Goal: Task Accomplishment & Management: Manage account settings

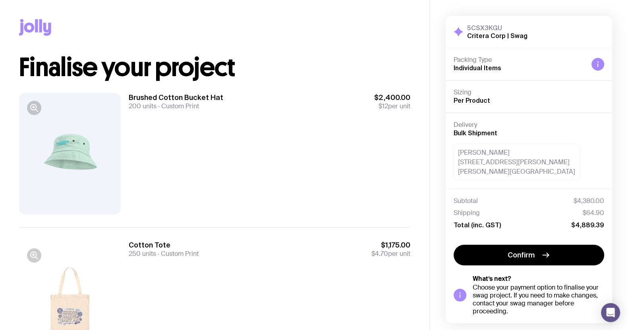
click at [191, 32] on div "Copy Link" at bounding box center [214, 27] width 391 height 55
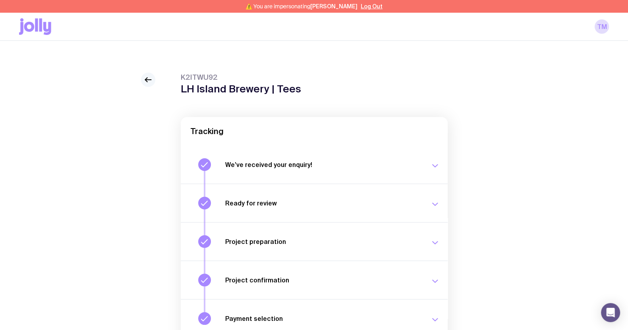
click at [153, 83] on link at bounding box center [148, 80] width 14 height 14
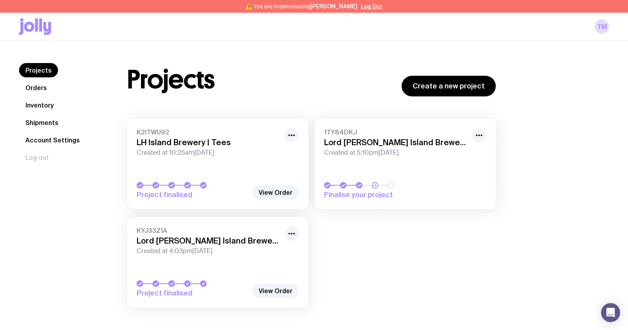
click at [29, 84] on link "Orders" at bounding box center [36, 88] width 34 height 14
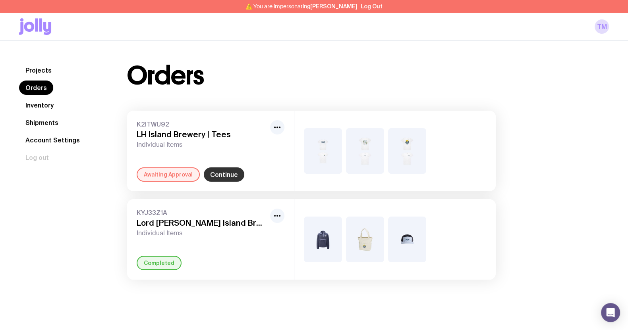
click at [228, 175] on link "Continue" at bounding box center [224, 175] width 40 height 14
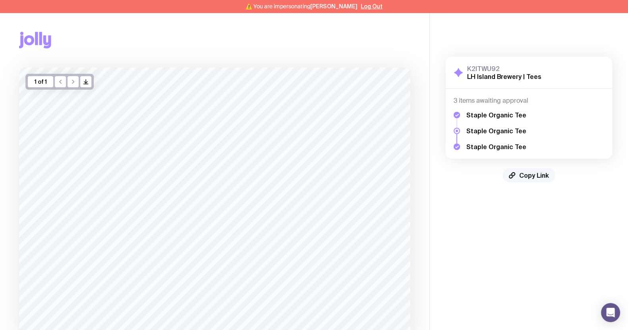
click at [522, 171] on button "Copy Link" at bounding box center [528, 175] width 53 height 14
click at [526, 176] on span "Copy Link" at bounding box center [534, 176] width 30 height 8
click at [362, 6] on button "Log Out" at bounding box center [372, 6] width 22 height 6
